Goal: Transaction & Acquisition: Purchase product/service

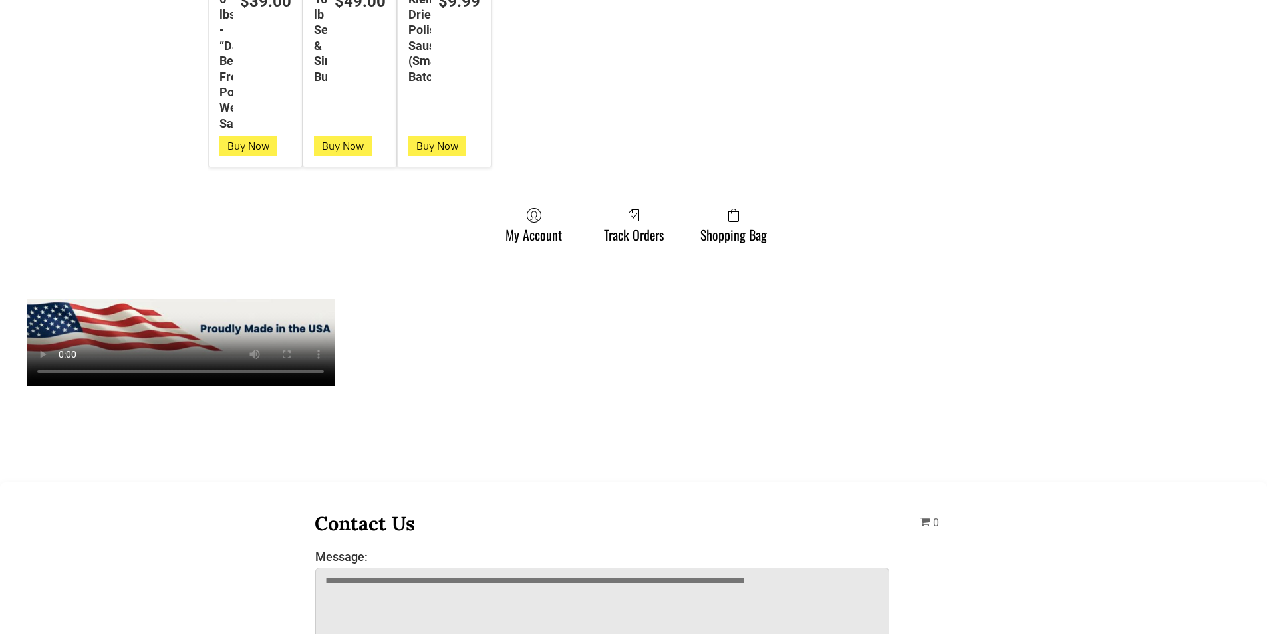
scroll to position [3723, 0]
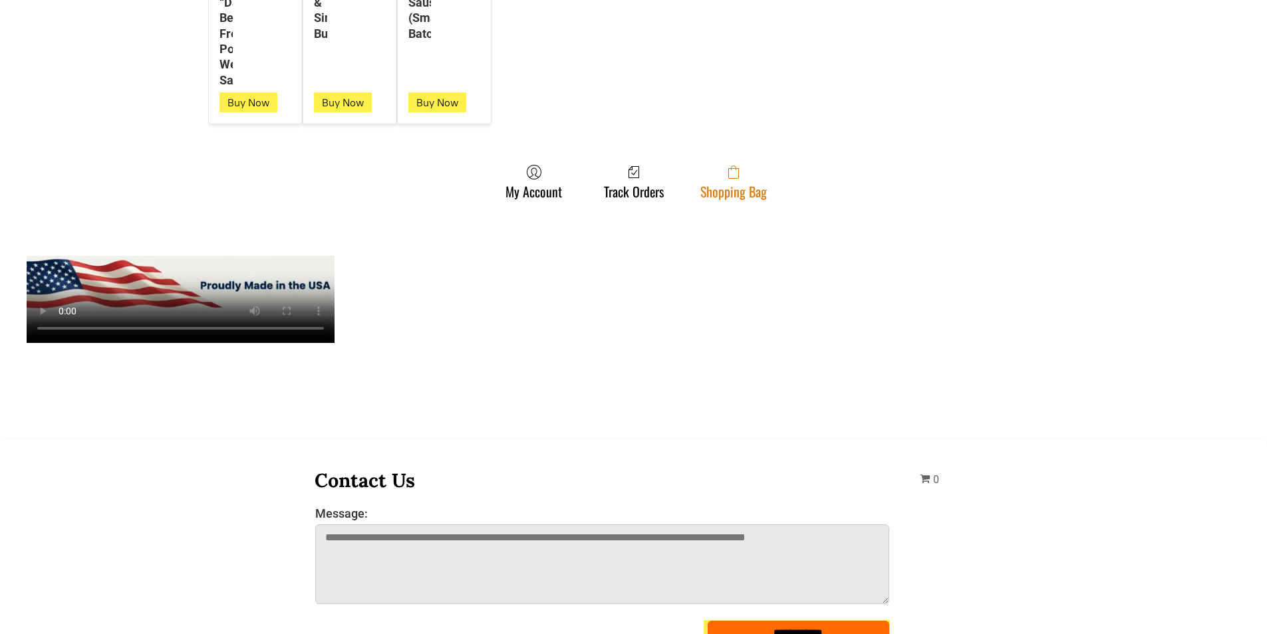
click at [731, 179] on icon at bounding box center [733, 172] width 11 height 13
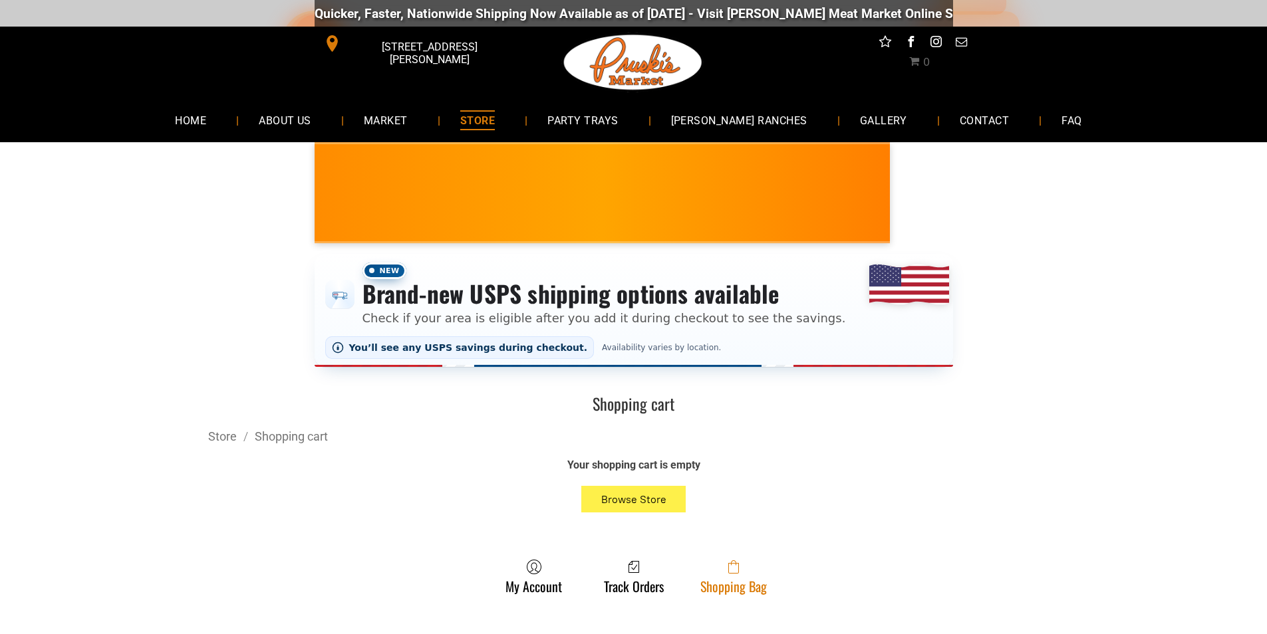
click at [752, 575] on span at bounding box center [733, 567] width 66 height 16
click at [728, 574] on icon at bounding box center [733, 568] width 11 height 11
click at [757, 572] on span at bounding box center [733, 567] width 66 height 16
